Goal: Task Accomplishment & Management: Complete application form

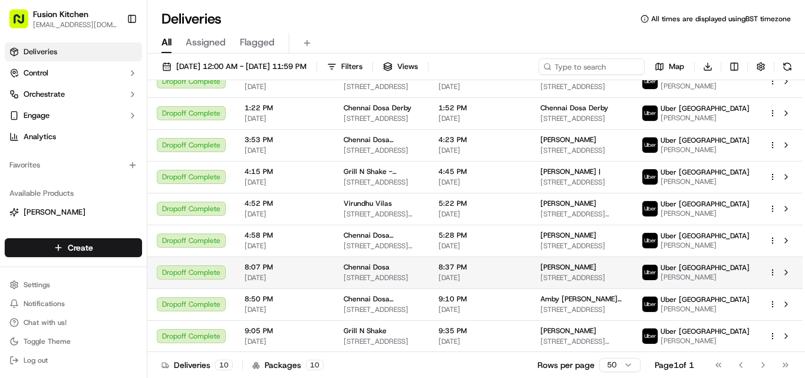
scroll to position [83, 0]
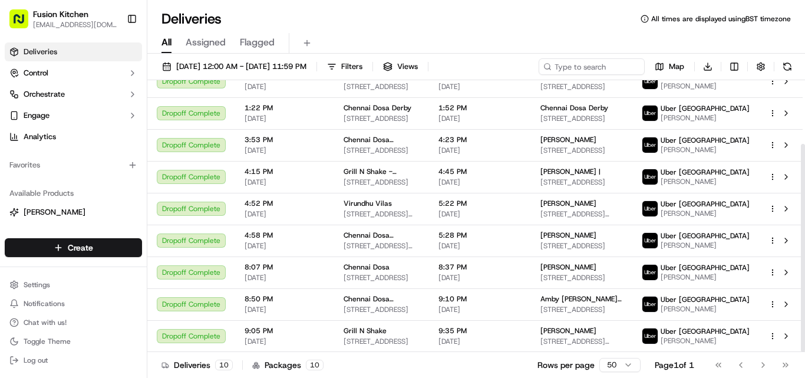
click at [72, 248] on html "Fusion Kitchen [EMAIL_ADDRESS][DOMAIN_NAME] Toggle Sidebar Deliveries Control O…" at bounding box center [402, 189] width 805 height 378
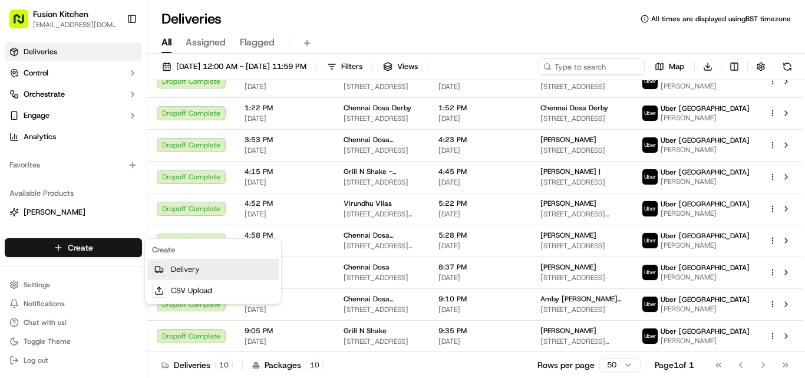
click at [192, 266] on link "Delivery" at bounding box center [212, 269] width 131 height 21
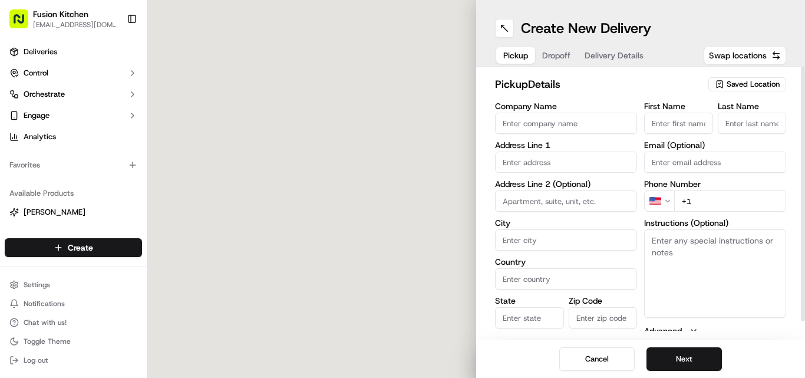
click at [402, 123] on input "Company Name" at bounding box center [566, 123] width 142 height 21
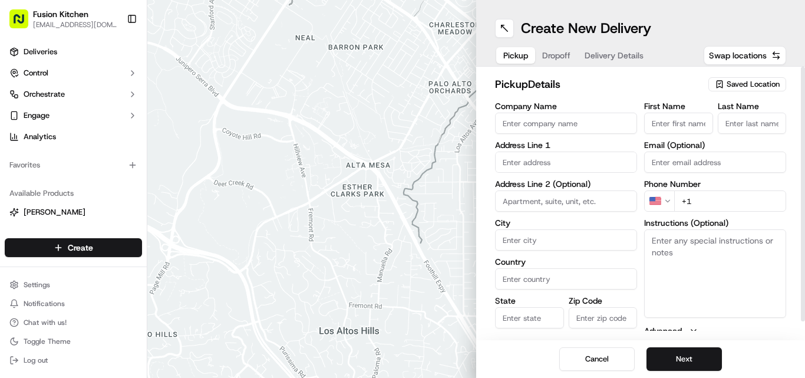
paste input "Chennai Dosa [GEOGRAPHIC_DATA]"
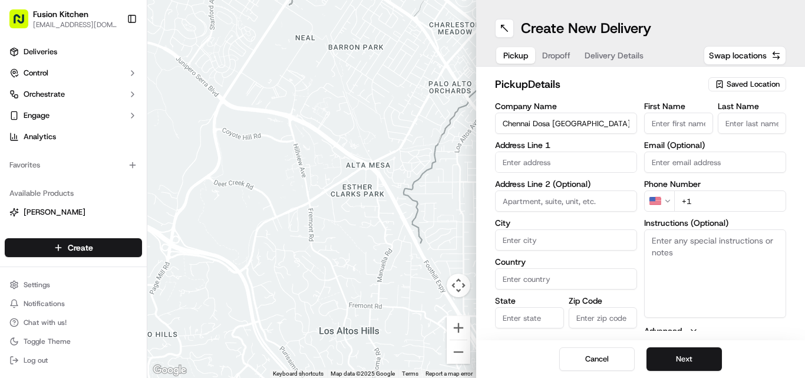
type input "Chennai Dosa [GEOGRAPHIC_DATA]"
click at [402, 206] on input "+1" at bounding box center [730, 200] width 112 height 21
paste input "44 1473 288599"
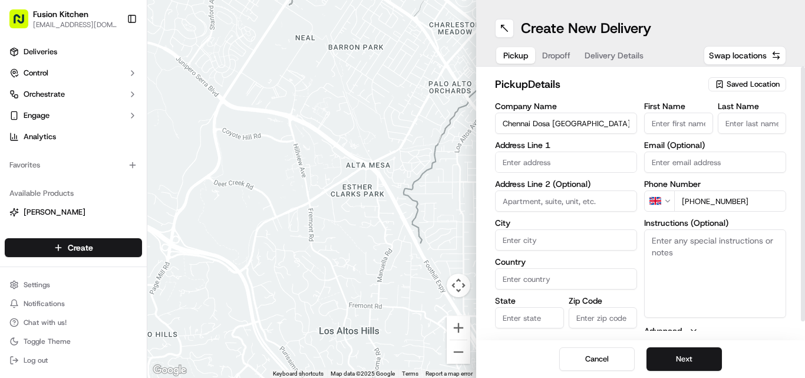
type input "[PHONE_NUMBER]"
click at [402, 278] on textarea "Instructions (Optional)" at bounding box center [715, 273] width 142 height 88
paste textarea "[PERSON_NAME]. [STREET_ADDRESS]"
click at [402, 234] on textarea "[PERSON_NAME]. [STREET_ADDRESS]" at bounding box center [715, 273] width 142 height 88
drag, startPoint x: 654, startPoint y: 234, endPoint x: 714, endPoint y: 239, distance: 59.7
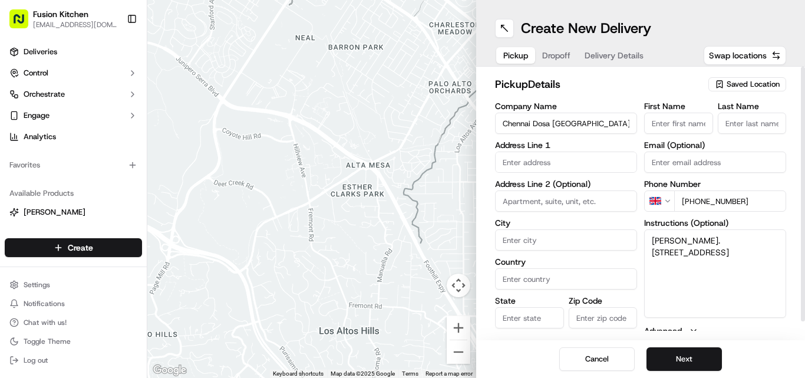
click at [402, 239] on textarea "[PERSON_NAME]. [STREET_ADDRESS]" at bounding box center [715, 273] width 142 height 88
type textarea ". [STREET_ADDRESS]"
click at [402, 118] on input "First Name" at bounding box center [678, 123] width 69 height 21
paste input "[PERSON_NAME]"
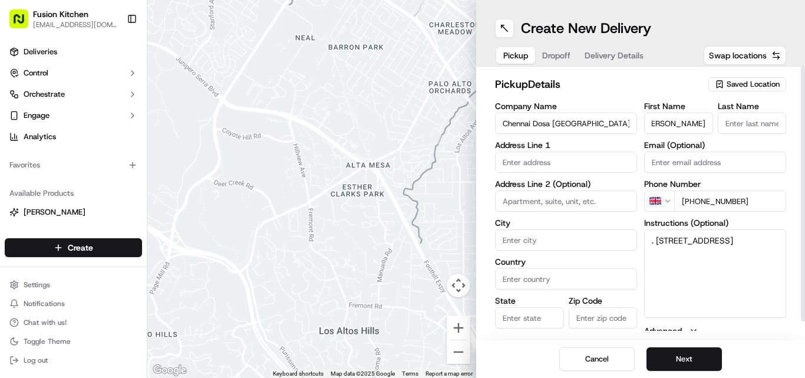
type input "[PERSON_NAME]"
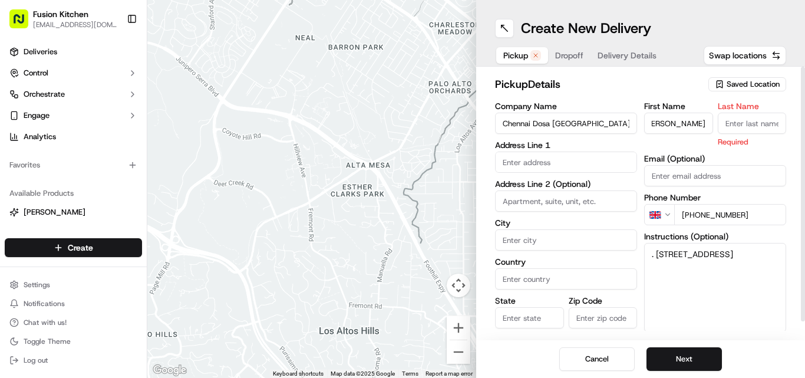
scroll to position [0, 0]
click at [402, 123] on input "Last Name" at bounding box center [752, 123] width 69 height 21
paste input "[PERSON_NAME]"
click at [402, 123] on input "[PERSON_NAME]" at bounding box center [752, 123] width 69 height 21
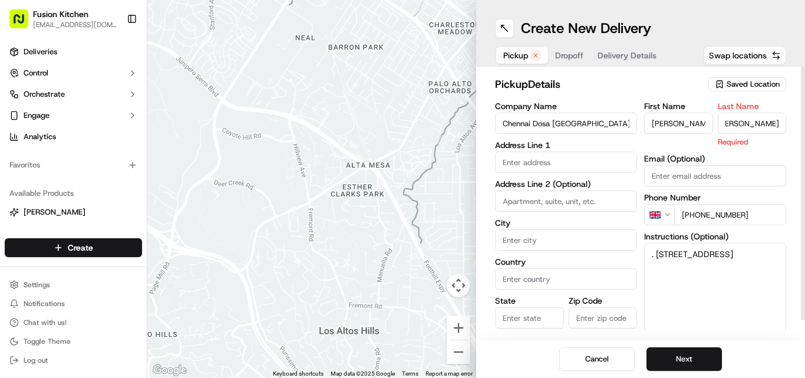
drag, startPoint x: 726, startPoint y: 123, endPoint x: 684, endPoint y: 189, distance: 78.0
click at [402, 124] on input "[PERSON_NAME]" at bounding box center [752, 123] width 69 height 21
type input "[PERSON_NAME]"
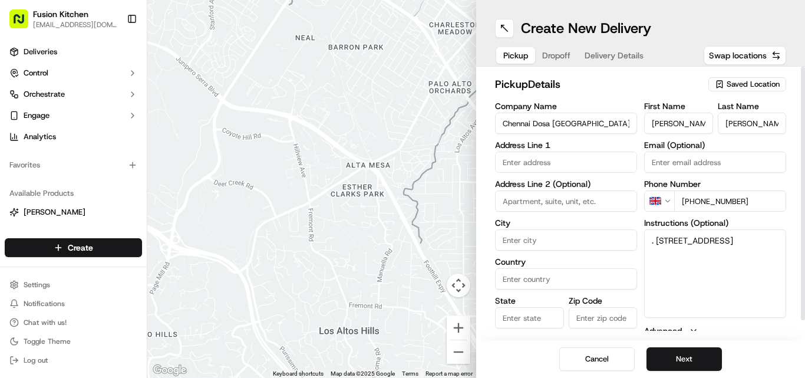
click at [402, 114] on input "[PERSON_NAME]" at bounding box center [678, 123] width 69 height 21
type input "Ganesan"
click at [402, 236] on textarea ". [STREET_ADDRESS]" at bounding box center [715, 273] width 142 height 88
drag, startPoint x: 665, startPoint y: 236, endPoint x: 758, endPoint y: 250, distance: 93.6
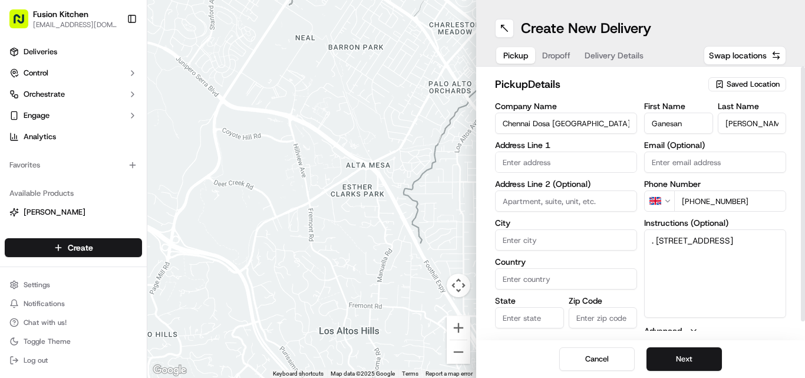
click at [402, 250] on textarea ". [STREET_ADDRESS]" at bounding box center [715, 273] width 142 height 88
click at [402, 165] on input "text" at bounding box center [566, 162] width 142 height 21
paste input "[STREET_ADDRESS]"
click at [402, 192] on div "[STREET_ADDRESS]" at bounding box center [566, 187] width 136 height 18
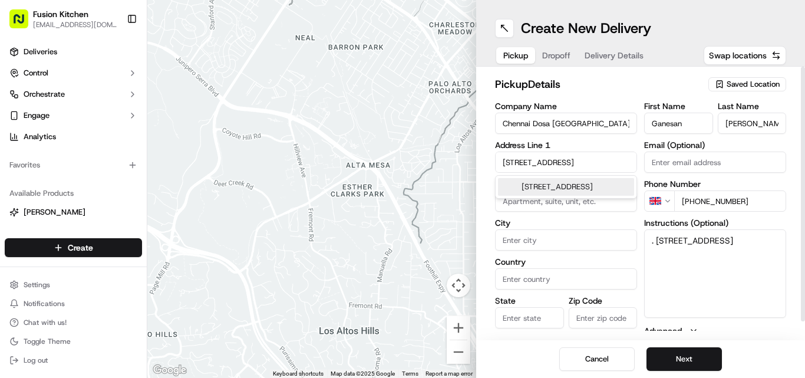
scroll to position [0, 0]
type input "[STREET_ADDRESS]"
type input "[GEOGRAPHIC_DATA]"
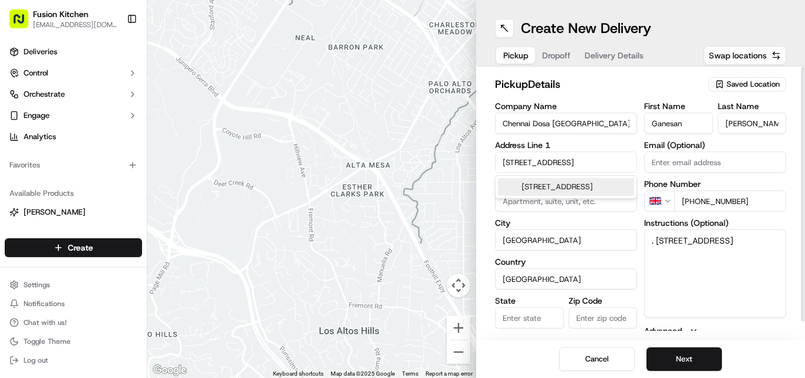
type input "IP4 1HJ"
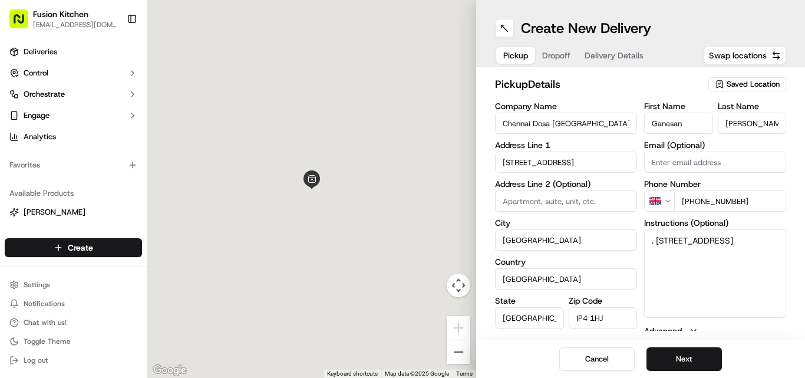
type input "[STREET_ADDRESS]"
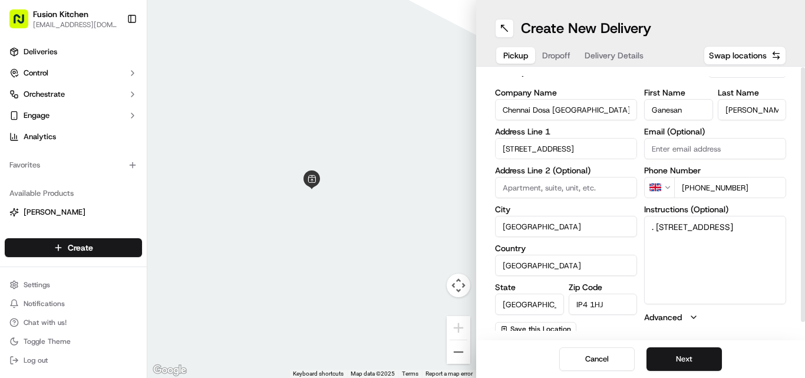
scroll to position [19, 0]
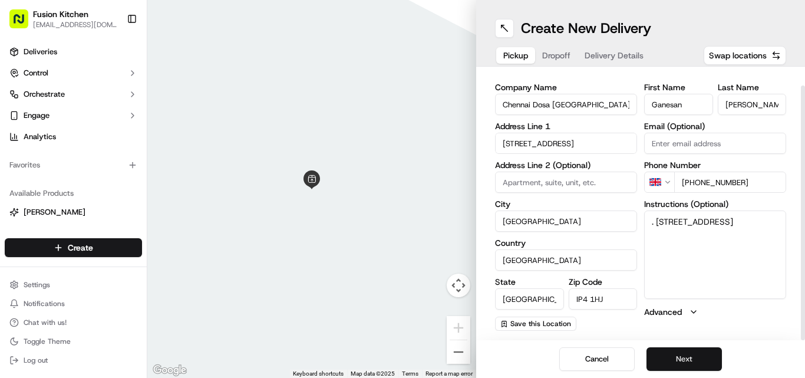
click at [402, 360] on button "Next" at bounding box center [684, 359] width 75 height 24
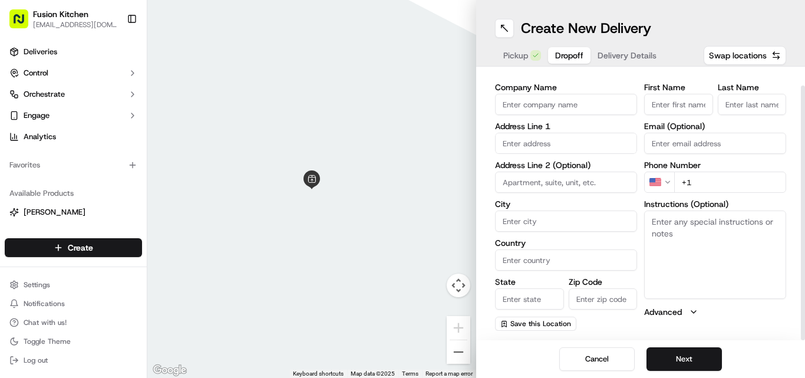
click at [402, 272] on textarea "Instructions (Optional)" at bounding box center [715, 254] width 142 height 88
paste textarea "[PERSON_NAME] Padinjarekoot vinod | 07349308446 [STREET_ADDRESS]"
click at [402, 220] on textarea "[PERSON_NAME] Padinjarekoot vinod | 07349308446 [STREET_ADDRESS]" at bounding box center [715, 254] width 142 height 88
drag, startPoint x: 666, startPoint y: 220, endPoint x: 745, endPoint y: 220, distance: 79.6
click at [402, 220] on textarea "[PERSON_NAME] Padinjarekoot vinod | 07349308446 [STREET_ADDRESS]" at bounding box center [715, 254] width 142 height 88
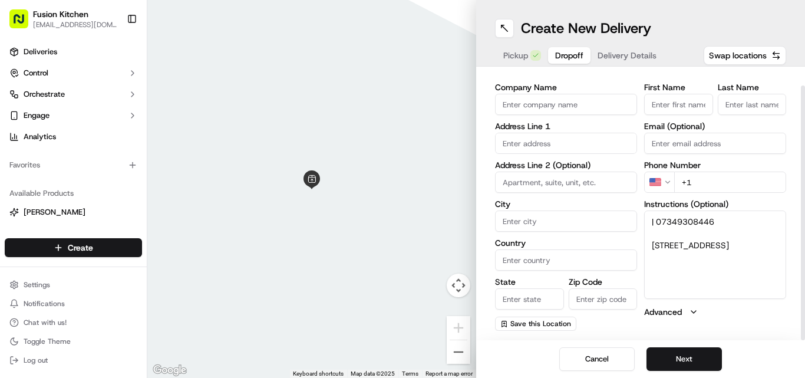
type textarea "| 07349308446 [STREET_ADDRESS]"
click at [402, 106] on input "First Name" at bounding box center [678, 104] width 69 height 21
paste input "[PERSON_NAME] Padinjarekoot vinod"
click at [402, 104] on input "[PERSON_NAME] Padinjarekoot vinod" at bounding box center [678, 104] width 69 height 21
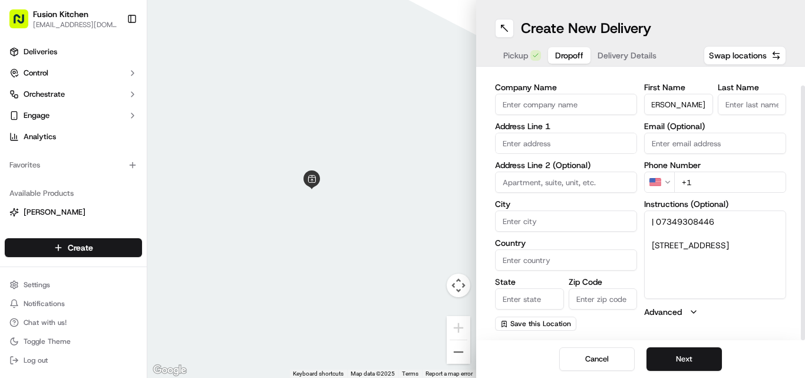
scroll to position [0, 27]
type input "[PERSON_NAME]"
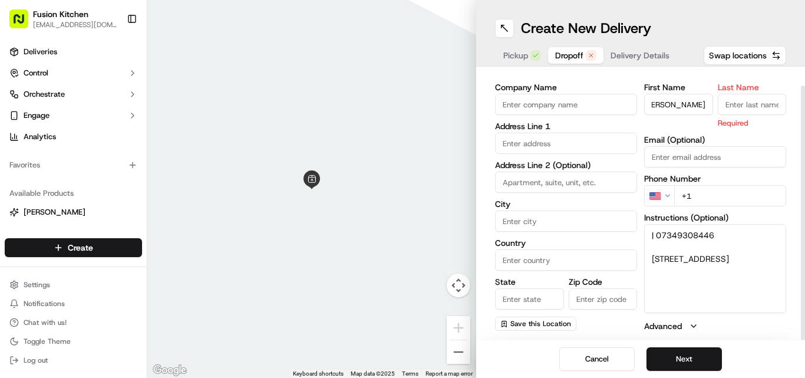
scroll to position [0, 0]
click at [402, 108] on input "Last Name" at bounding box center [752, 104] width 69 height 21
paste input "vinod"
type input "vinod"
click at [402, 243] on textarea "| 07349308446 [STREET_ADDRESS]" at bounding box center [715, 268] width 142 height 88
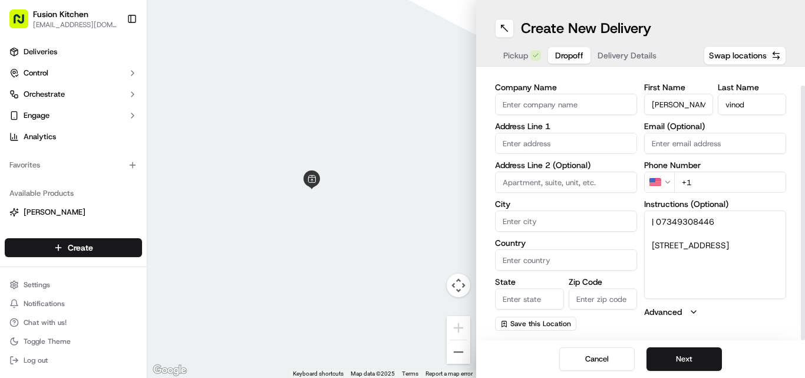
click at [402, 243] on textarea "| 07349308446 [STREET_ADDRESS]" at bounding box center [715, 254] width 142 height 88
click at [402, 220] on textarea "| 07349308446 [STREET_ADDRESS]" at bounding box center [715, 254] width 142 height 88
click at [402, 182] on html "Fusion Kitchen [EMAIL_ADDRESS][DOMAIN_NAME] Toggle Sidebar Deliveries Control O…" at bounding box center [402, 189] width 805 height 378
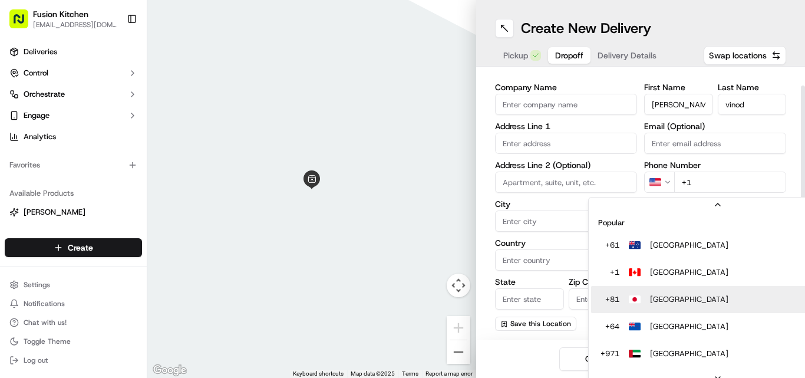
scroll to position [37, 0]
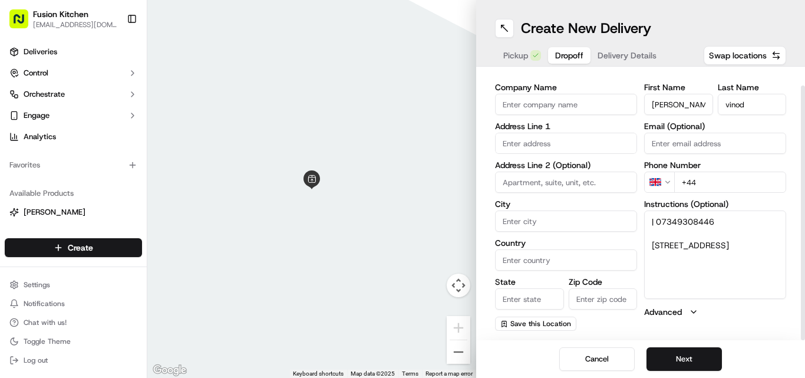
click at [402, 182] on input "+44" at bounding box center [730, 182] width 112 height 21
paste input "07349 308446"
type input "[PHONE_NUMBER]"
click at [402, 243] on textarea "| 07349308446 [STREET_ADDRESS]" at bounding box center [715, 254] width 142 height 88
drag, startPoint x: 654, startPoint y: 243, endPoint x: 729, endPoint y: 265, distance: 78.1
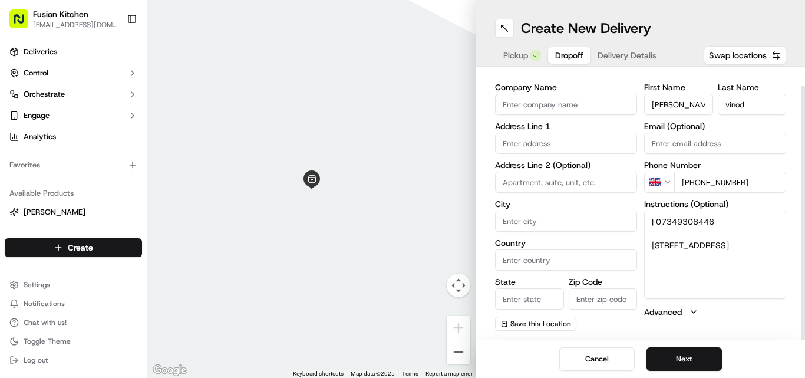
click at [402, 265] on textarea "| 07349308446 [STREET_ADDRESS]" at bounding box center [715, 254] width 142 height 88
click at [402, 147] on input "text" at bounding box center [566, 143] width 142 height 21
paste input "[STREET_ADDRESS]"
click at [402, 168] on div "[STREET_ADDRESS]" at bounding box center [566, 168] width 136 height 18
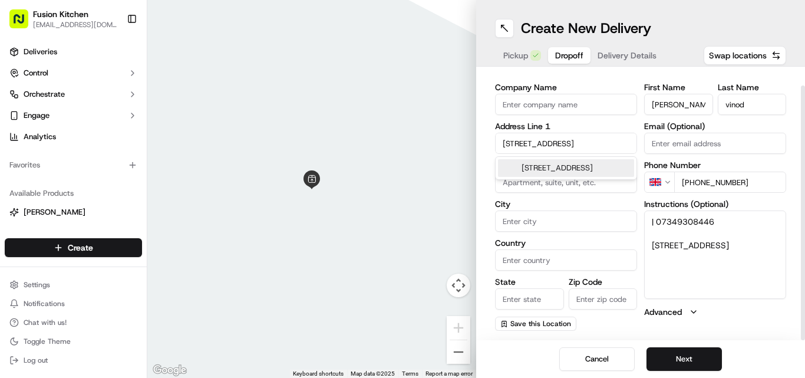
type input "[STREET_ADDRESS]"
type input "[GEOGRAPHIC_DATA]"
type input "IP1 4QF"
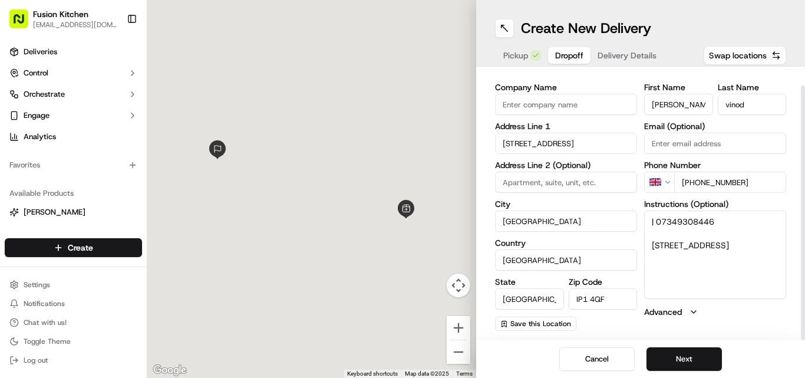
type input "[STREET_ADDRESS]"
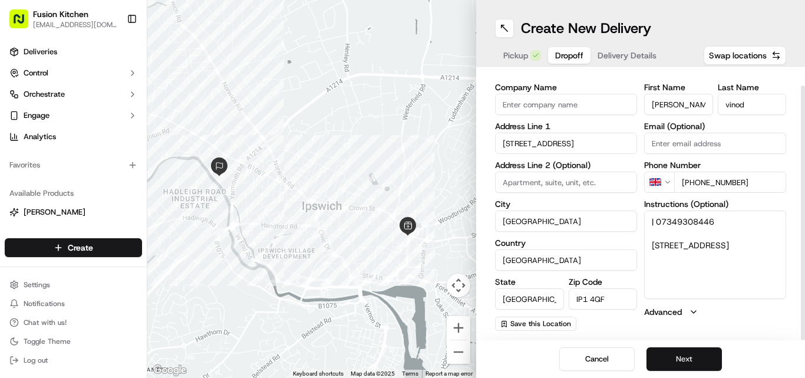
click at [402, 358] on button "Next" at bounding box center [684, 359] width 75 height 24
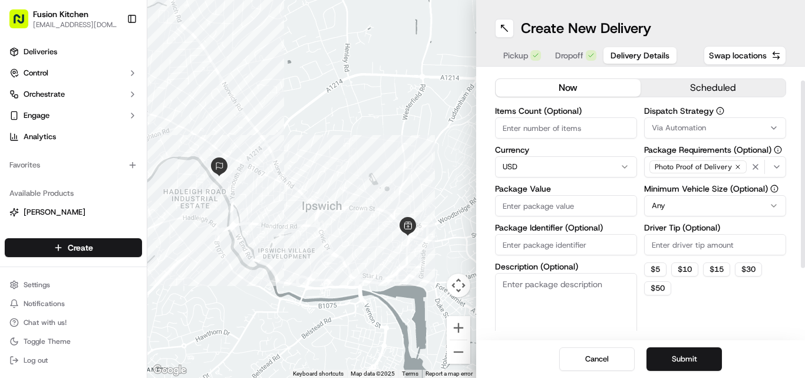
click at [402, 167] on html "Fusion Kitchen [EMAIL_ADDRESS][DOMAIN_NAME] Toggle Sidebar Deliveries Control O…" at bounding box center [402, 189] width 805 height 378
click at [402, 357] on button "Submit" at bounding box center [684, 359] width 75 height 24
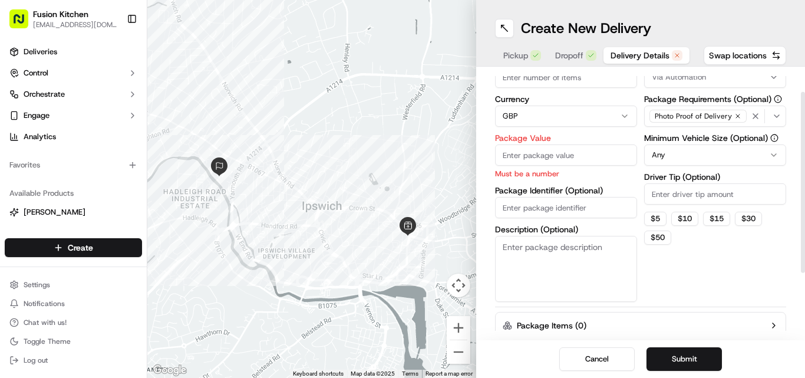
scroll to position [130, 0]
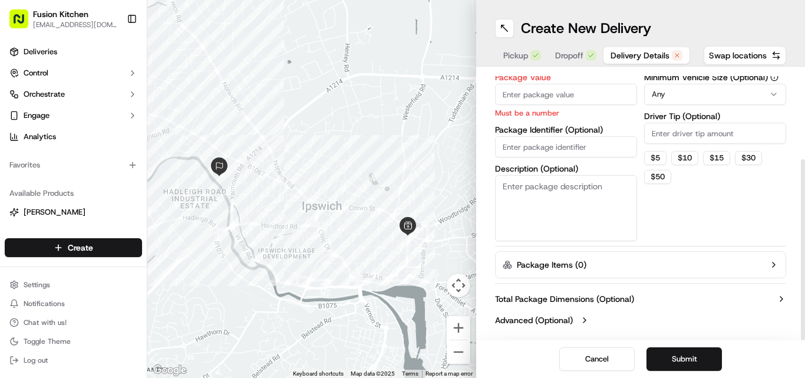
click at [402, 153] on input "Package Identifier (Optional)" at bounding box center [566, 146] width 142 height 21
paste input "22.57"
type input "22.57"
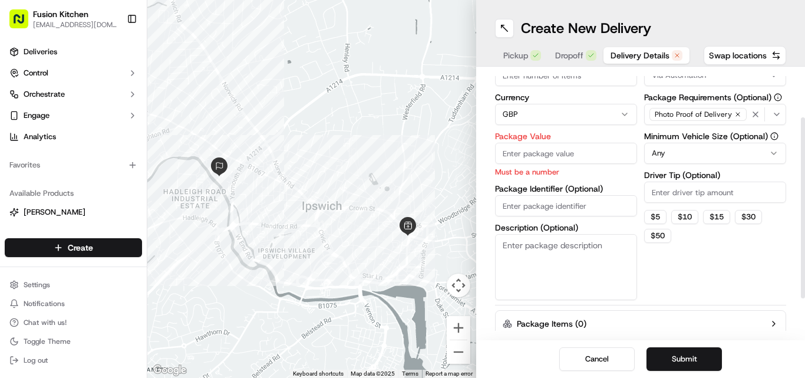
click at [402, 148] on input "Package Value" at bounding box center [566, 153] width 142 height 21
paste input "22.57"
type input "22.57"
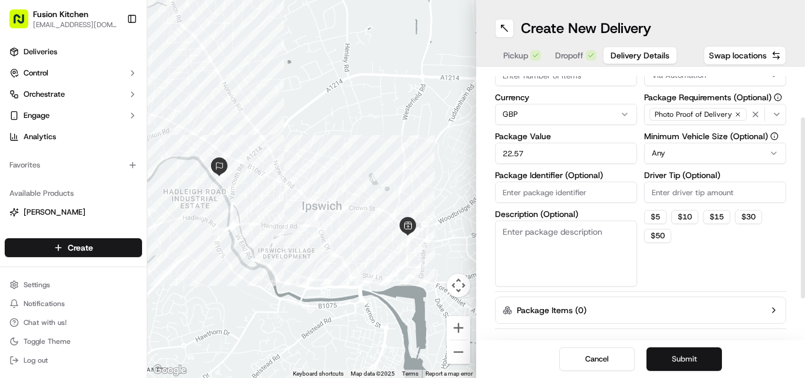
click at [402, 358] on button "Submit" at bounding box center [684, 359] width 75 height 24
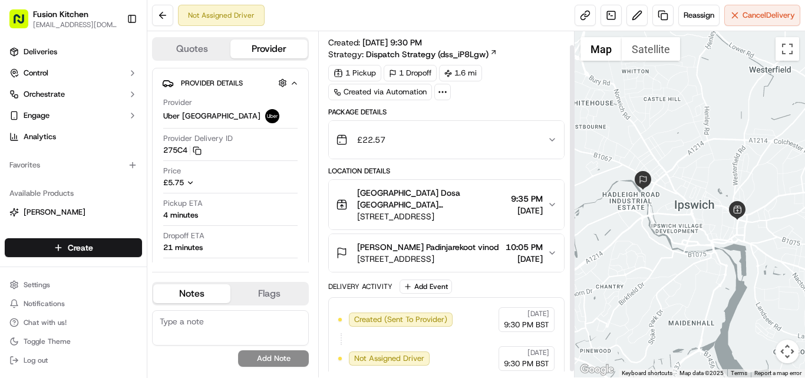
scroll to position [21, 0]
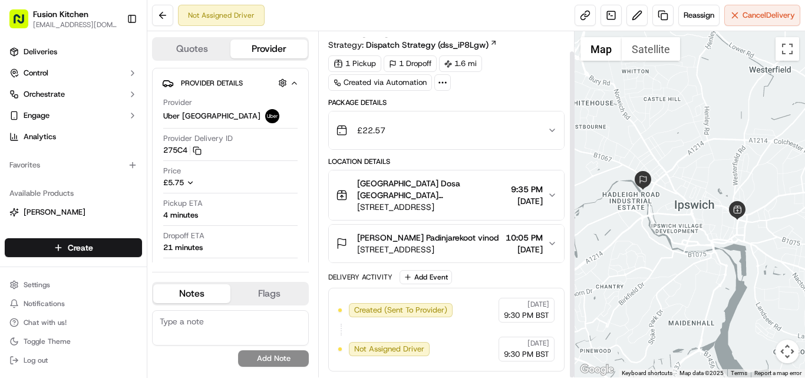
click at [402, 248] on span "[STREET_ADDRESS]" at bounding box center [427, 249] width 141 height 12
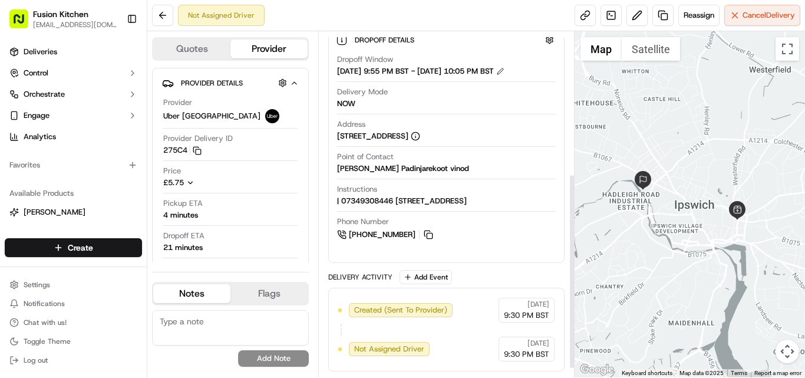
scroll to position [88, 0]
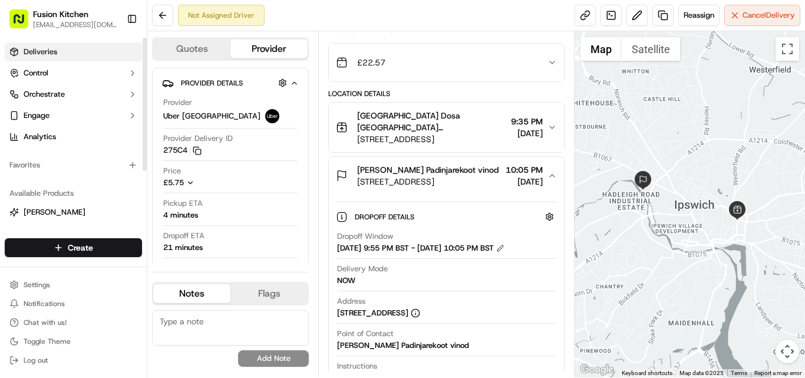
click at [52, 55] on span "Deliveries" at bounding box center [41, 52] width 34 height 11
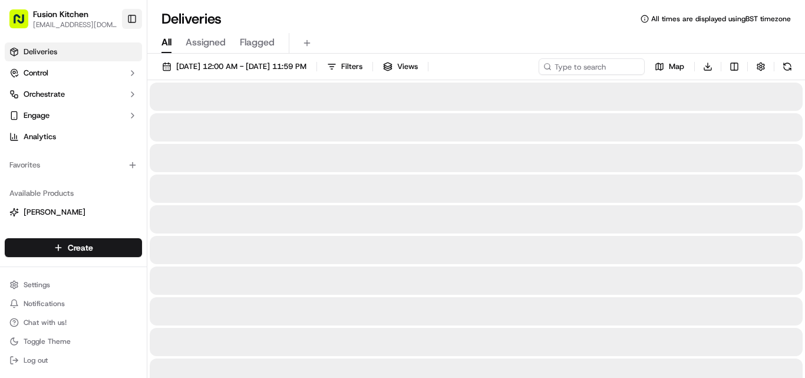
click at [134, 24] on button "Toggle Sidebar" at bounding box center [132, 19] width 20 height 20
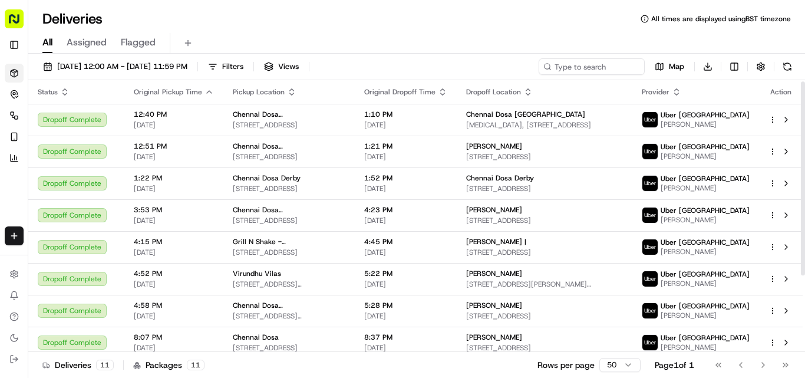
scroll to position [108, 0]
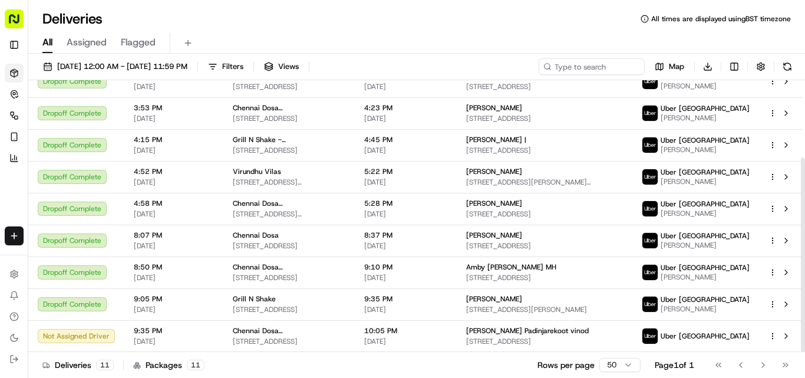
click at [272, 25] on div "Deliveries All times are displayed using BST timezone" at bounding box center [416, 18] width 777 height 19
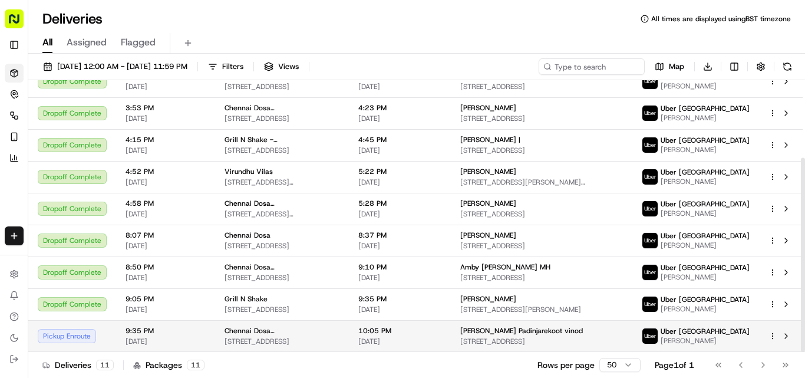
click at [295, 333] on div "Chennai Dosa [GEOGRAPHIC_DATA]" at bounding box center [282, 330] width 115 height 9
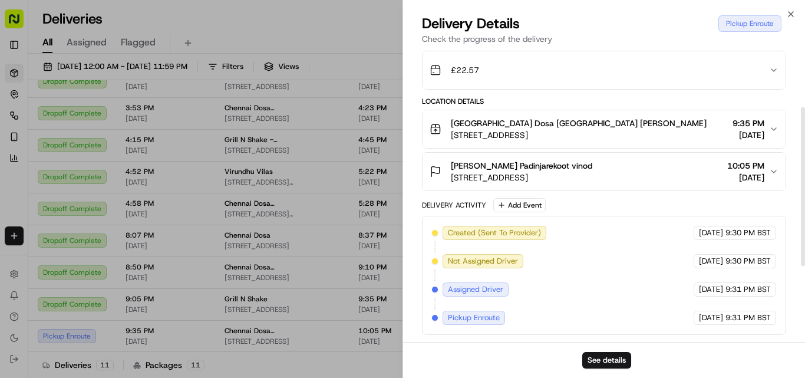
scroll to position [0, 0]
